Goal: Check status: Check status

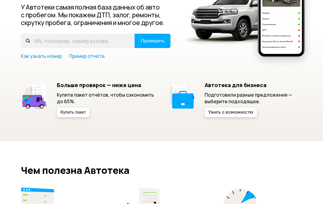
scroll to position [100, 0]
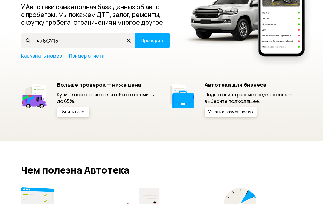
type input "Р478СУ152"
click at [152, 41] on span "Проверить" at bounding box center [152, 40] width 24 height 5
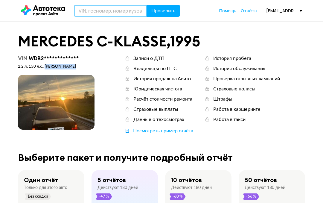
click at [103, 10] on input "text" at bounding box center [110, 11] width 73 height 12
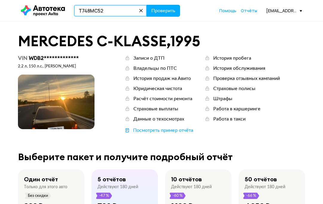
type input "Т748МС52"
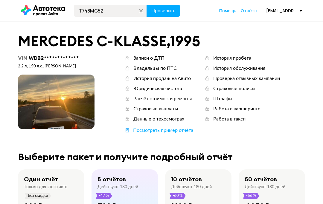
click at [157, 9] on span "Проверить" at bounding box center [163, 10] width 24 height 5
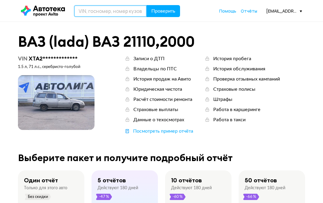
click at [104, 14] on input "text" at bounding box center [110, 11] width 73 height 12
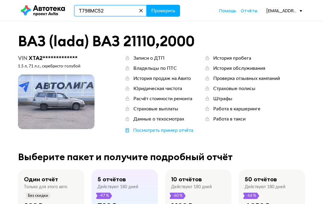
type input "Т798МС52"
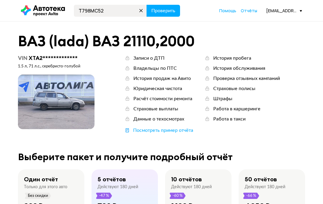
click at [162, 12] on span "Проверить" at bounding box center [163, 10] width 24 height 5
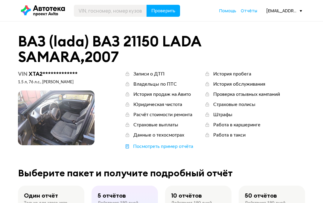
click at [249, 10] on span "Отчёты" at bounding box center [248, 11] width 16 height 6
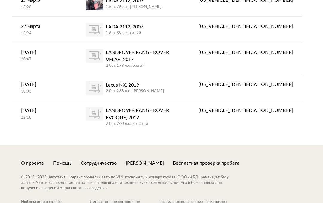
scroll to position [450, 0]
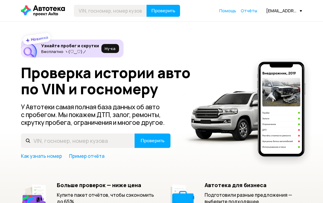
scroll to position [100, 0]
